Goal: Information Seeking & Learning: Learn about a topic

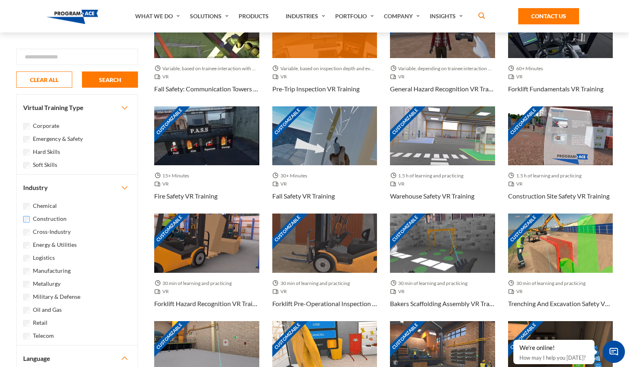
scroll to position [394, 0]
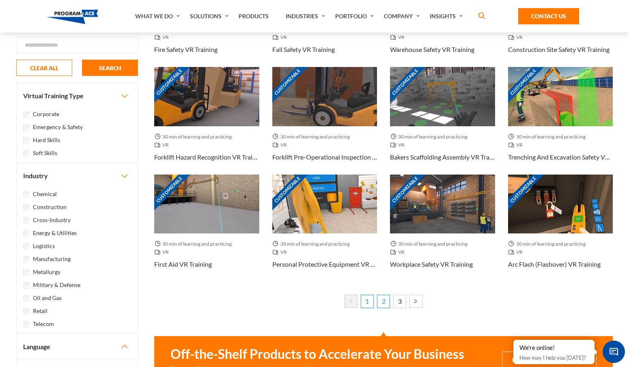
click at [382, 298] on link "2" at bounding box center [383, 301] width 13 height 13
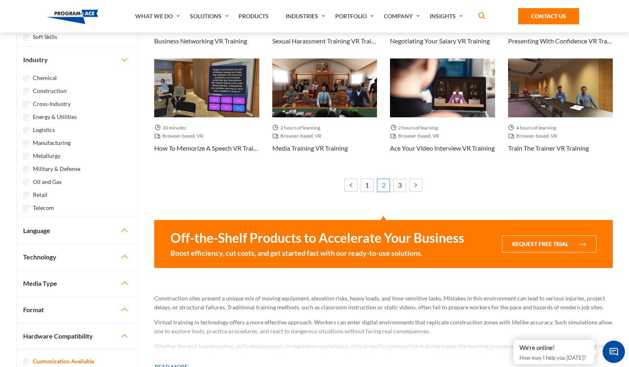
scroll to position [516, 0]
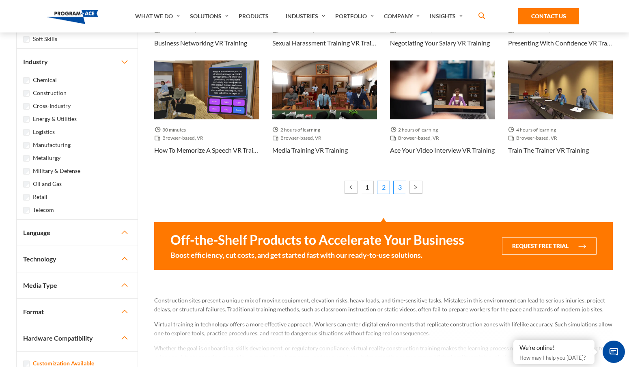
click at [398, 187] on link "3" at bounding box center [399, 187] width 13 height 13
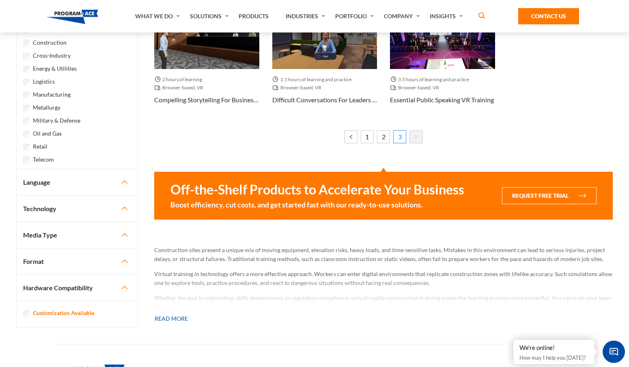
scroll to position [459, 0]
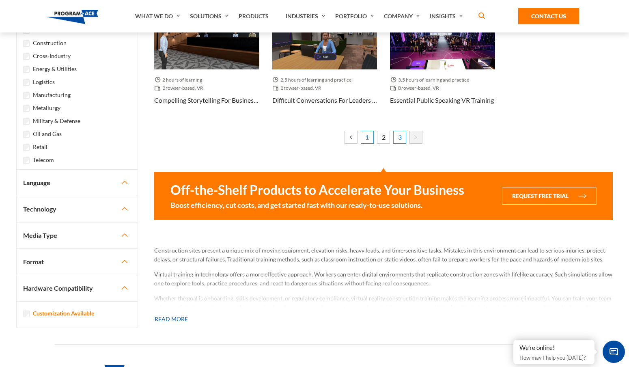
click at [368, 138] on link "1" at bounding box center [367, 137] width 13 height 13
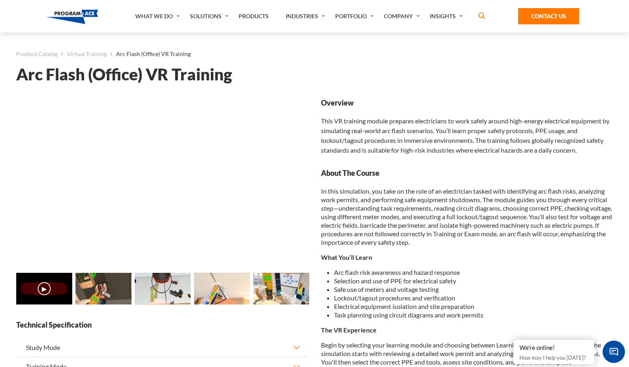
click at [95, 60] on div "Product Catalog Virtual Training Arc Flash (Office) VR Training Arc Flash (Offi…" at bounding box center [314, 56] width 597 height 49
click at [90, 54] on link "Virtual Training" at bounding box center [87, 54] width 40 height 11
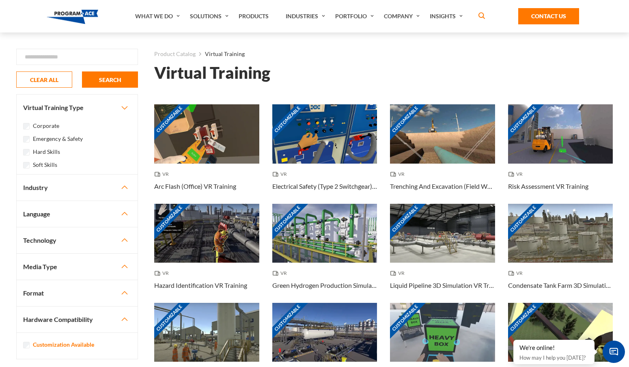
scroll to position [18, 0]
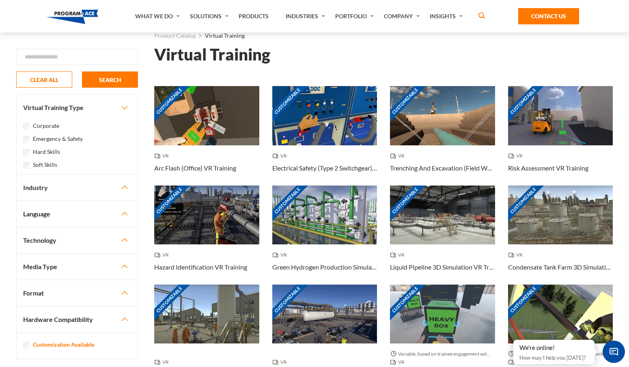
click at [127, 186] on button "Industry" at bounding box center [77, 188] width 121 height 26
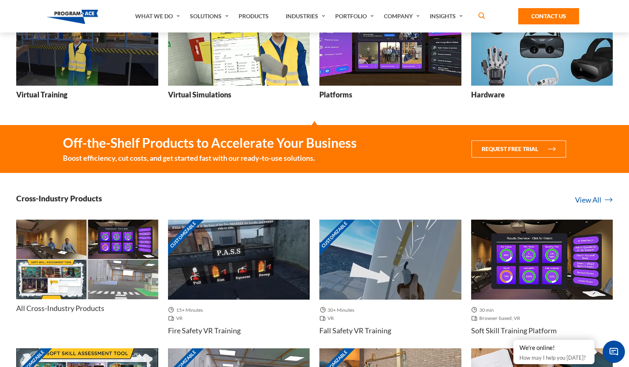
scroll to position [158, 0]
